Goal: Task Accomplishment & Management: Use online tool/utility

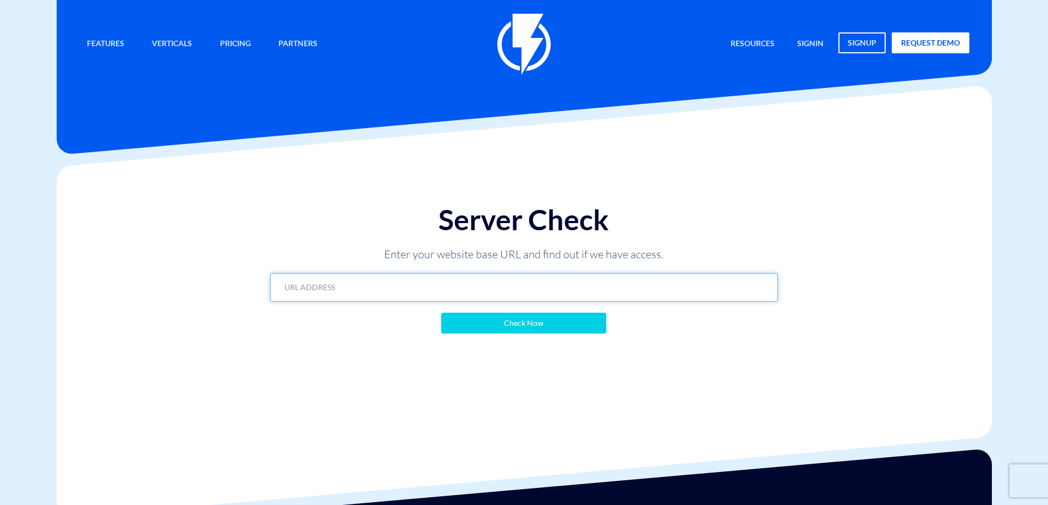
click at [433, 282] on input "text" at bounding box center [524, 287] width 508 height 29
paste input "[URL][DOMAIN_NAME]"
type input "[URL][DOMAIN_NAME]"
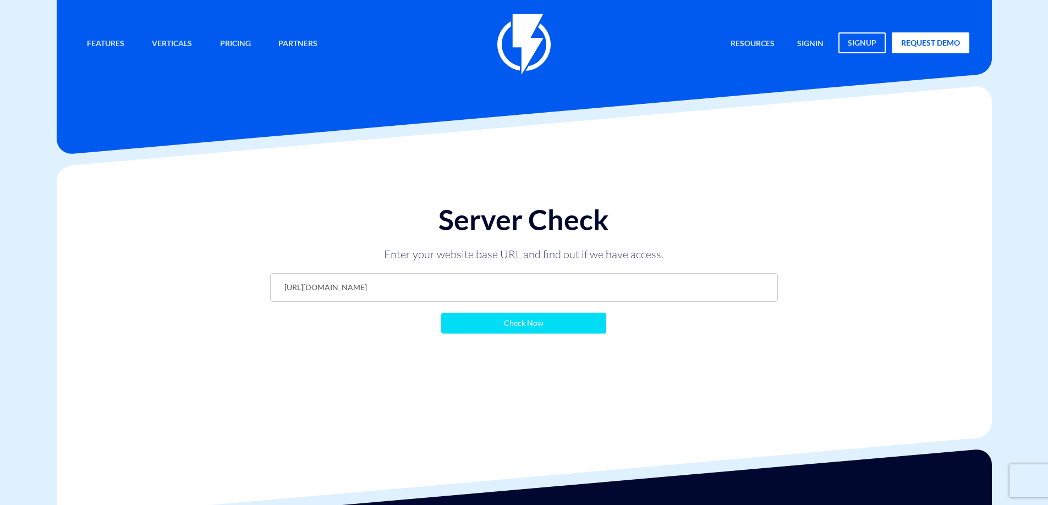
click at [495, 321] on input "Check Now" at bounding box center [523, 323] width 165 height 21
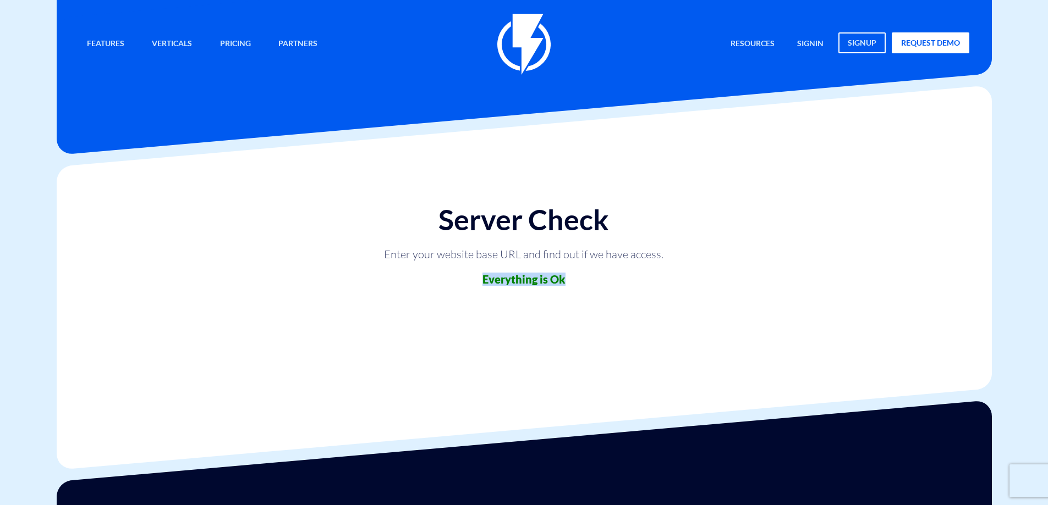
drag, startPoint x: 486, startPoint y: 282, endPoint x: 603, endPoint y: 280, distance: 117.7
click at [598, 281] on h3 "Everything is Ok" at bounding box center [524, 279] width 508 height 12
drag, startPoint x: 605, startPoint y: 279, endPoint x: 613, endPoint y: 140, distance: 138.9
click at [605, 278] on h3 "Everything is Ok" at bounding box center [524, 279] width 508 height 12
